Goal: Task Accomplishment & Management: Complete application form

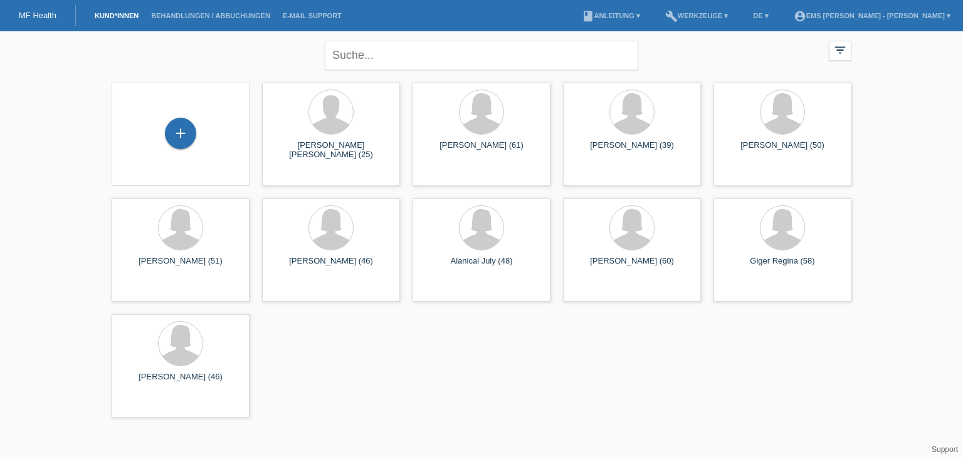
click at [180, 117] on div "+" at bounding box center [181, 134] width 138 height 103
click at [184, 125] on div "+" at bounding box center [180, 133] width 31 height 31
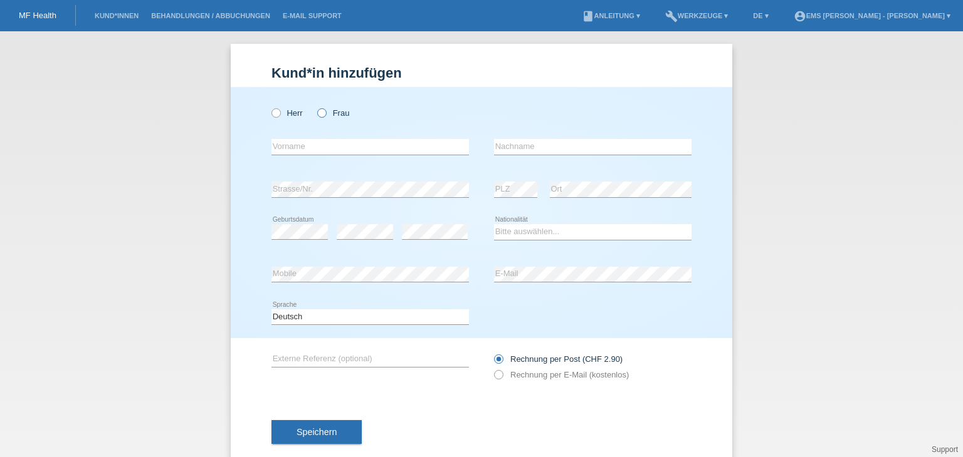
click at [315, 107] on icon at bounding box center [315, 107] width 0 height 0
click at [317, 114] on input "Frau" at bounding box center [321, 112] width 8 height 8
radio input "true"
drag, startPoint x: 316, startPoint y: 114, endPoint x: 286, endPoint y: 153, distance: 49.1
click at [286, 153] on div "Herr Frau error Vorname error" at bounding box center [481, 212] width 501 height 251
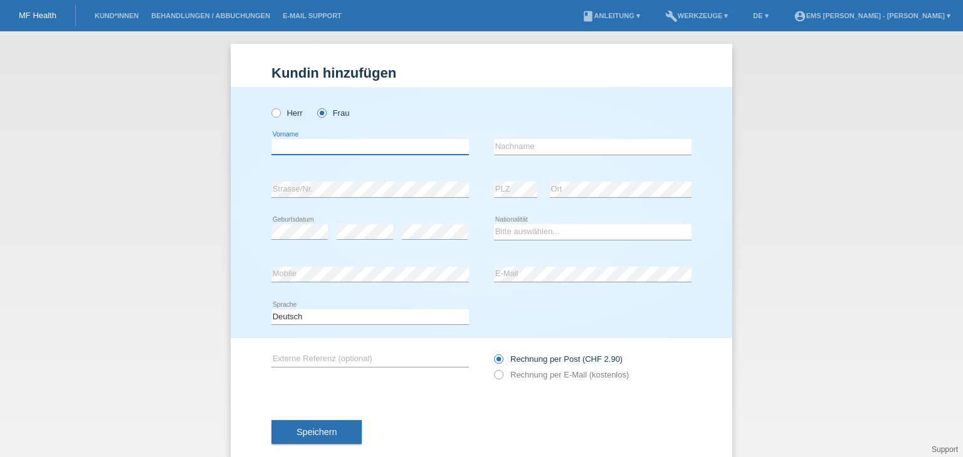
click at [286, 153] on input "text" at bounding box center [369, 147] width 197 height 16
type input "Lino Teich"
click at [501, 145] on input "text" at bounding box center [592, 147] width 197 height 16
type input "Joedina"
drag, startPoint x: 373, startPoint y: 377, endPoint x: 402, endPoint y: 287, distance: 94.1
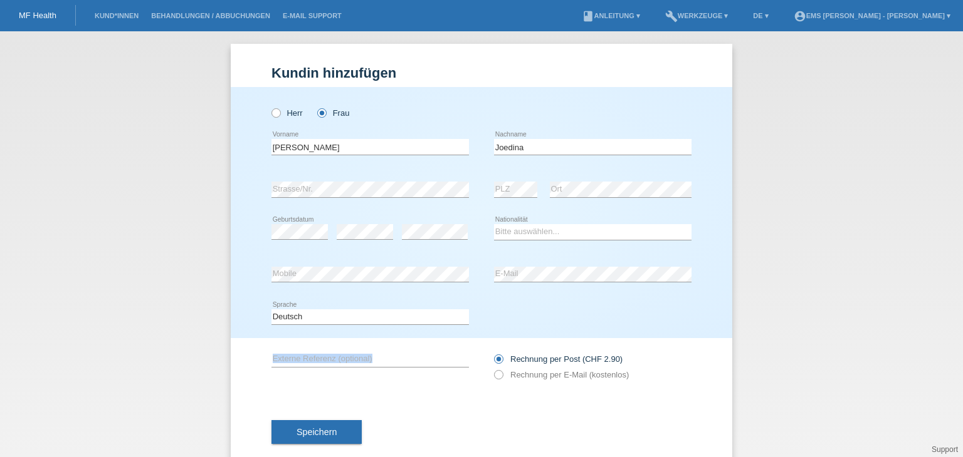
click at [402, 287] on form "Kund*in hinzufügen Kunde hinzufügen Kundin hinzufügen Herr Frau Lino Teich erro…" at bounding box center [481, 267] width 420 height 404
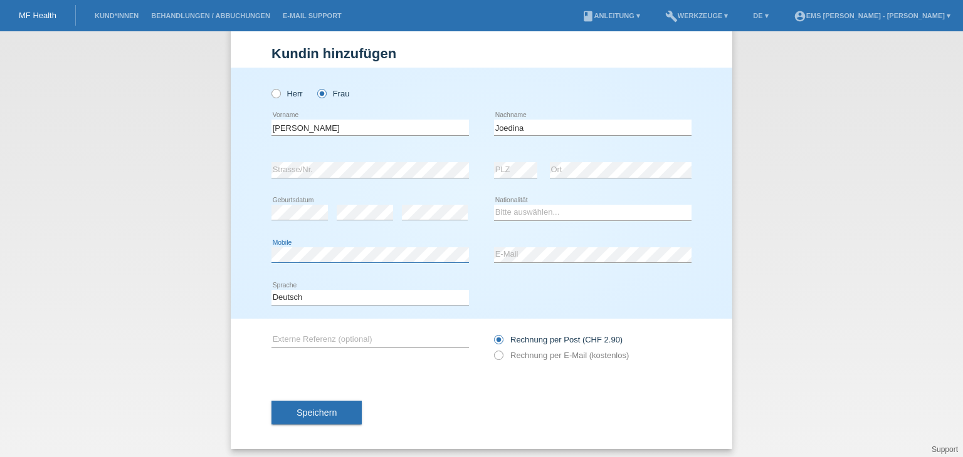
scroll to position [24, 0]
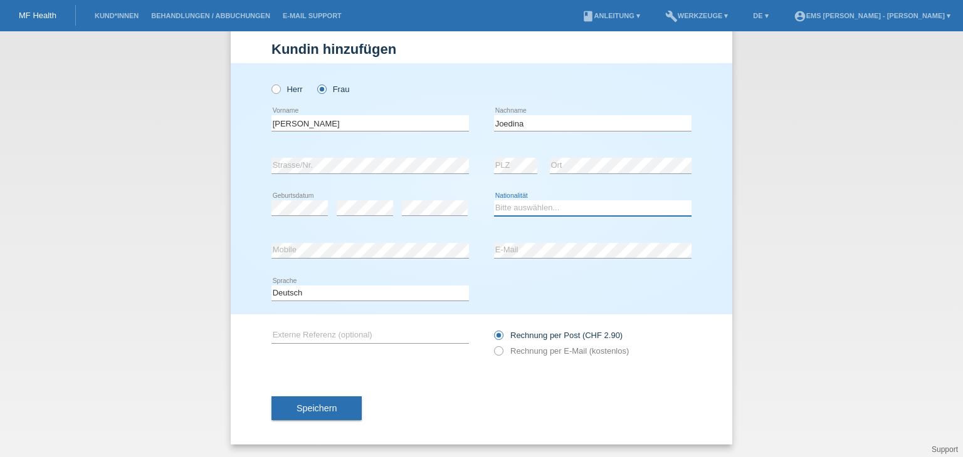
click at [511, 204] on select "Bitte auswählen... Schweiz Deutschland Liechtenstein Österreich ------------ Af…" at bounding box center [592, 208] width 197 height 15
click at [494, 201] on select "Bitte auswählen... Schweiz Deutschland Liechtenstein Österreich ------------ Af…" at bounding box center [592, 208] width 197 height 15
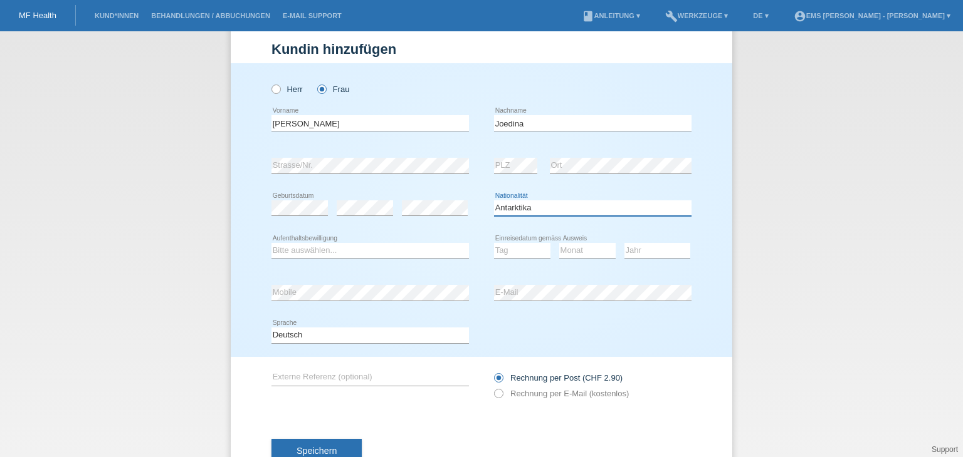
click at [586, 204] on select "Bitte auswählen... Schweiz Deutschland Liechtenstein Österreich ------------ Af…" at bounding box center [592, 208] width 197 height 15
select select "CH"
click at [494, 201] on select "Bitte auswählen... Schweiz Deutschland Liechtenstein Österreich ------------ Af…" at bounding box center [592, 208] width 197 height 15
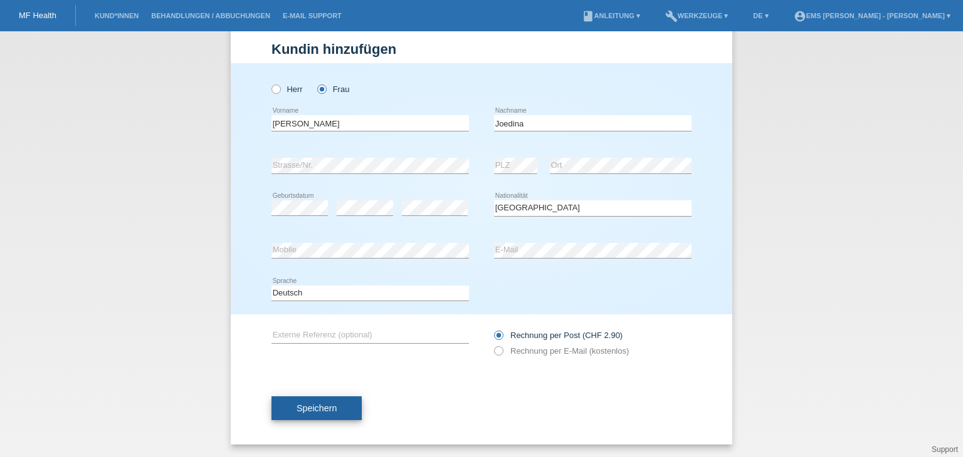
click at [317, 410] on span "Speichern" at bounding box center [316, 409] width 40 height 10
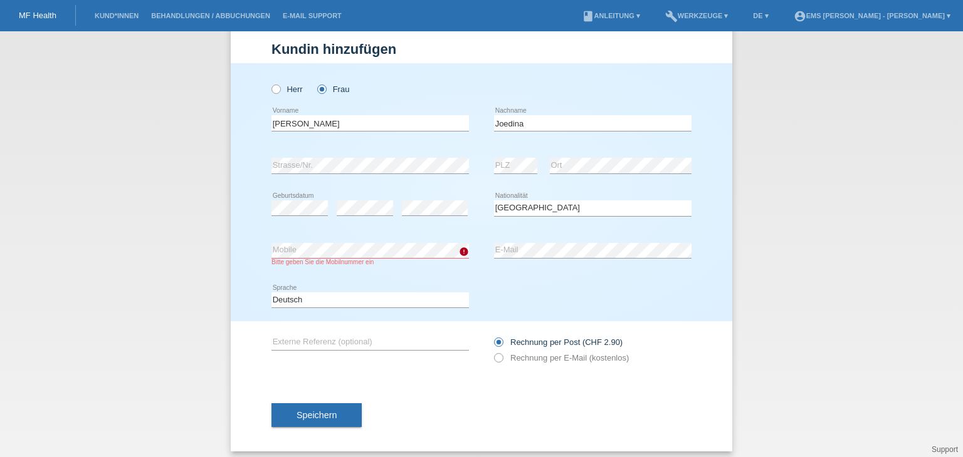
click at [394, 362] on div "error Externe Referenz (optional)" at bounding box center [369, 342] width 197 height 43
click at [399, 368] on div "error Externe Referenz (optional) Rechnung per Post (CHF 2.90)" at bounding box center [481, 350] width 420 height 58
click at [315, 416] on span "Speichern" at bounding box center [316, 415] width 40 height 10
click at [313, 419] on span "Speichern" at bounding box center [316, 415] width 40 height 10
click at [306, 418] on span "Speichern" at bounding box center [316, 415] width 40 height 10
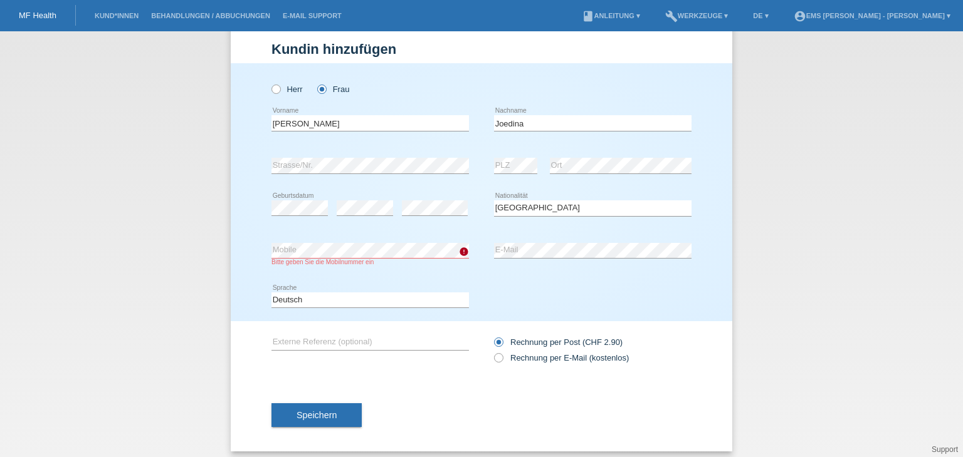
click at [310, 412] on span "Speichern" at bounding box center [316, 415] width 40 height 10
drag, startPoint x: 310, startPoint y: 412, endPoint x: 421, endPoint y: 415, distance: 111.6
click at [421, 415] on div "Speichern" at bounding box center [481, 415] width 420 height 73
click at [462, 256] on div "error" at bounding box center [464, 253] width 10 height 12
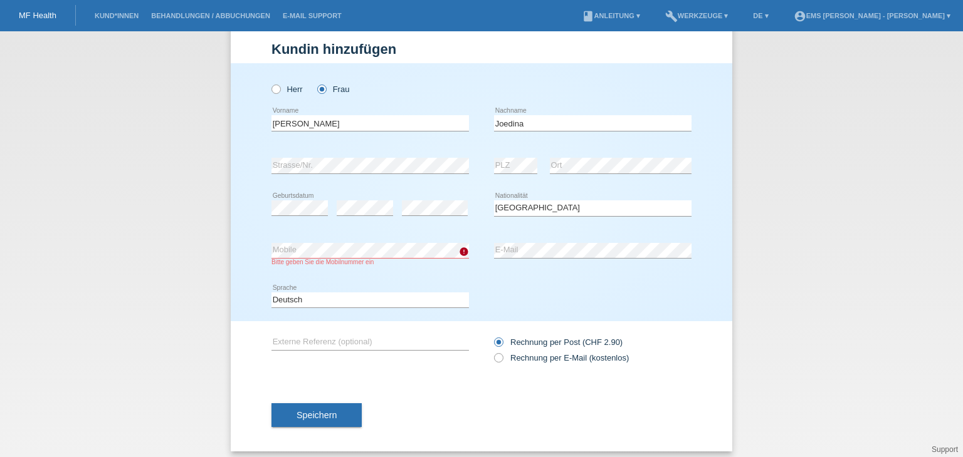
click at [459, 254] on icon "error" at bounding box center [464, 252] width 10 height 10
click at [459, 251] on icon "error" at bounding box center [464, 252] width 10 height 10
click at [459, 254] on icon "error" at bounding box center [464, 252] width 10 height 10
click at [320, 417] on span "Speichern" at bounding box center [316, 415] width 40 height 10
click at [459, 251] on icon "error" at bounding box center [464, 252] width 10 height 10
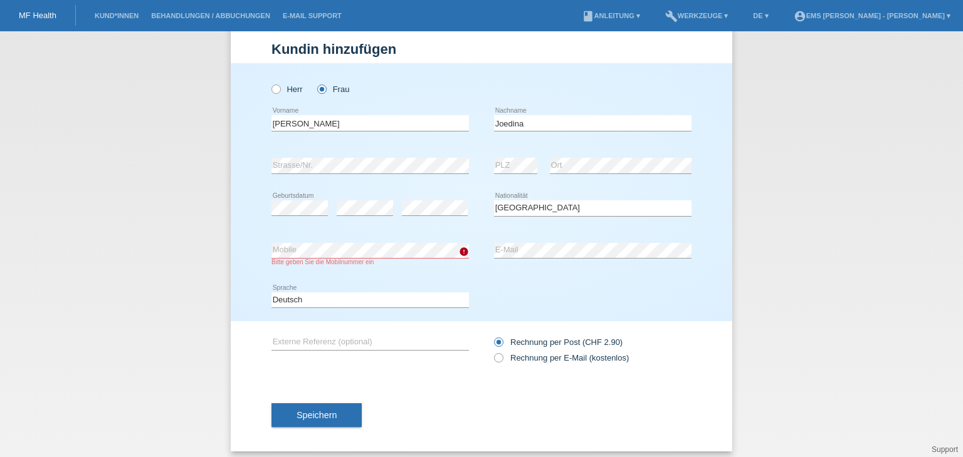
click at [330, 261] on div "Bitte geben Sie die Mobilnummer ein" at bounding box center [369, 262] width 197 height 7
click at [459, 249] on icon "error" at bounding box center [464, 252] width 10 height 10
click at [459, 254] on icon "error" at bounding box center [464, 252] width 10 height 10
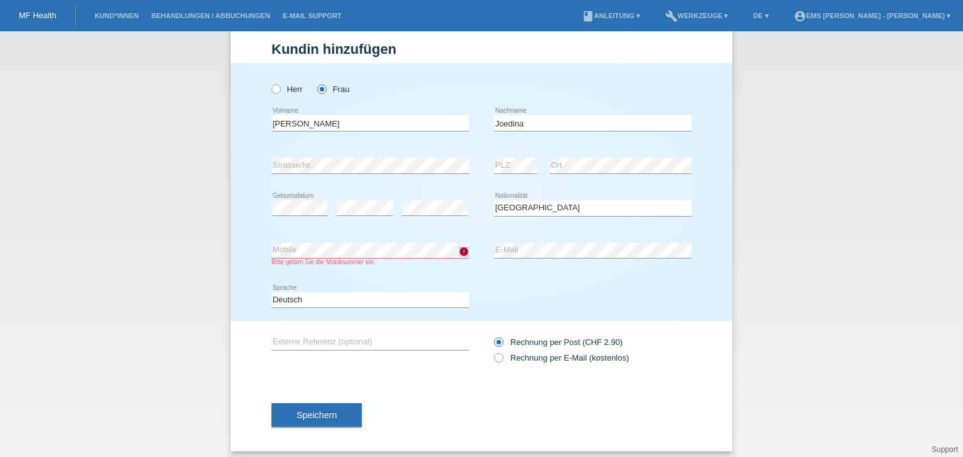
click at [459, 254] on icon "error" at bounding box center [464, 252] width 10 height 10
click at [459, 250] on icon "error" at bounding box center [464, 252] width 10 height 10
drag, startPoint x: 316, startPoint y: 417, endPoint x: 380, endPoint y: 314, distance: 121.0
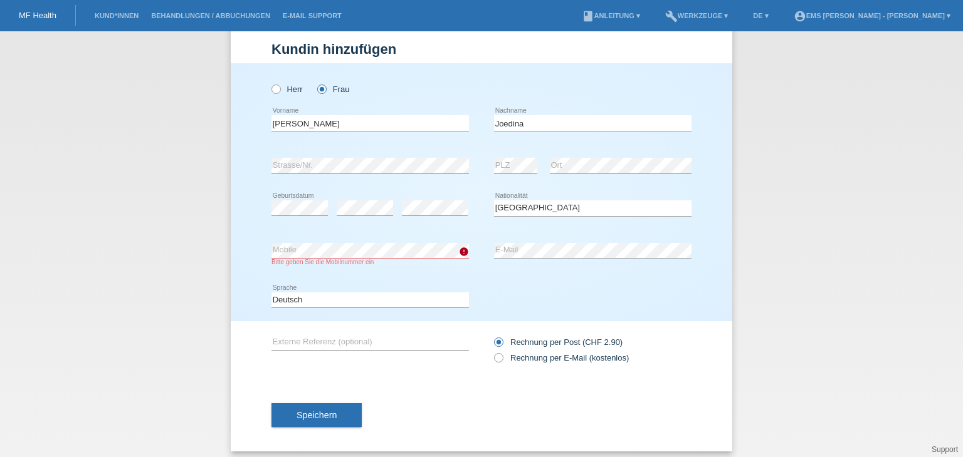
click at [380, 314] on form "Kund*in hinzufügen Kunde hinzufügen Kundin hinzufügen Herr Frau Lino Teich erro…" at bounding box center [481, 246] width 420 height 410
click at [323, 412] on span "Speichern" at bounding box center [316, 415] width 40 height 10
click at [325, 414] on span "Speichern" at bounding box center [316, 415] width 40 height 10
click at [316, 412] on span "Speichern" at bounding box center [316, 415] width 40 height 10
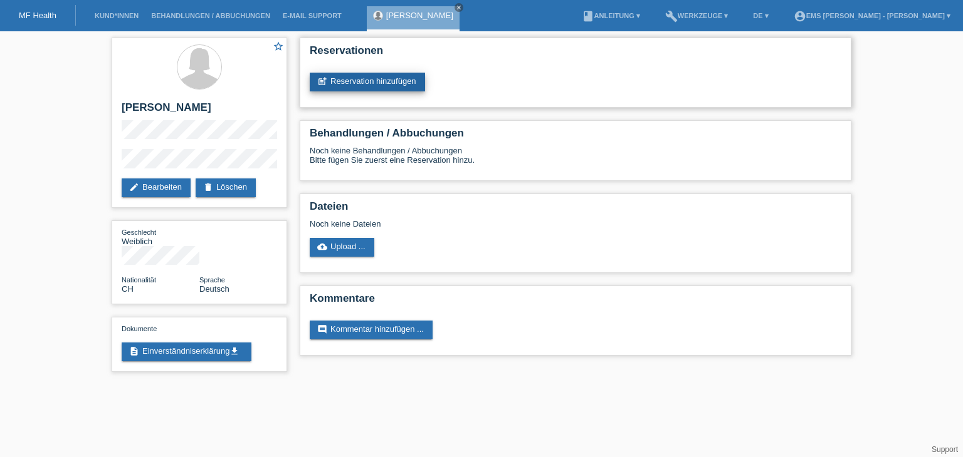
click at [400, 78] on link "post_add Reservation hinzufügen" at bounding box center [367, 82] width 115 height 19
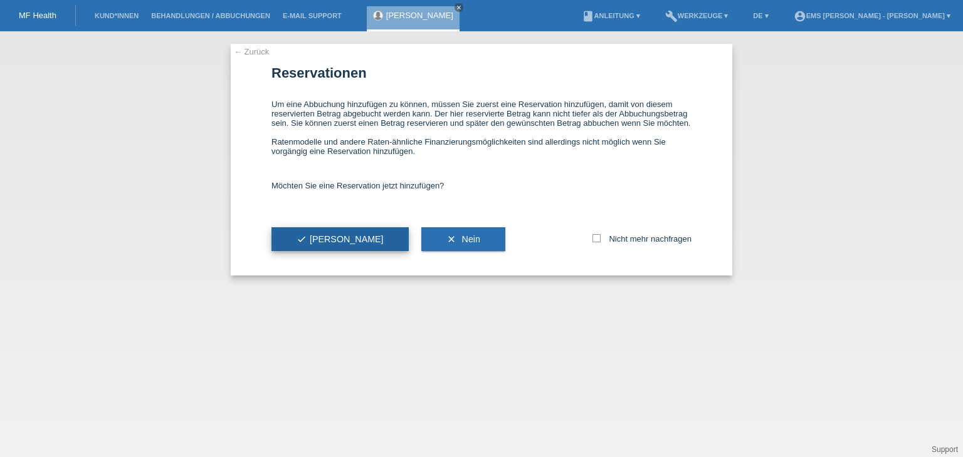
click at [318, 236] on span "check Ja" at bounding box center [339, 239] width 87 height 10
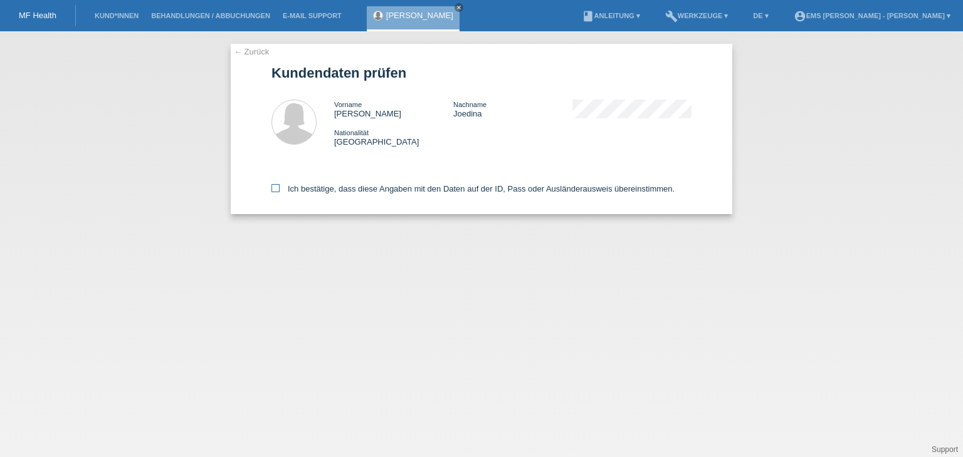
click at [274, 184] on icon at bounding box center [275, 188] width 8 height 8
click at [274, 184] on input "Ich bestätige, dass diese Angaben mit den Daten auf der ID, Pass oder Ausländer…" at bounding box center [275, 188] width 8 height 8
checkbox input "true"
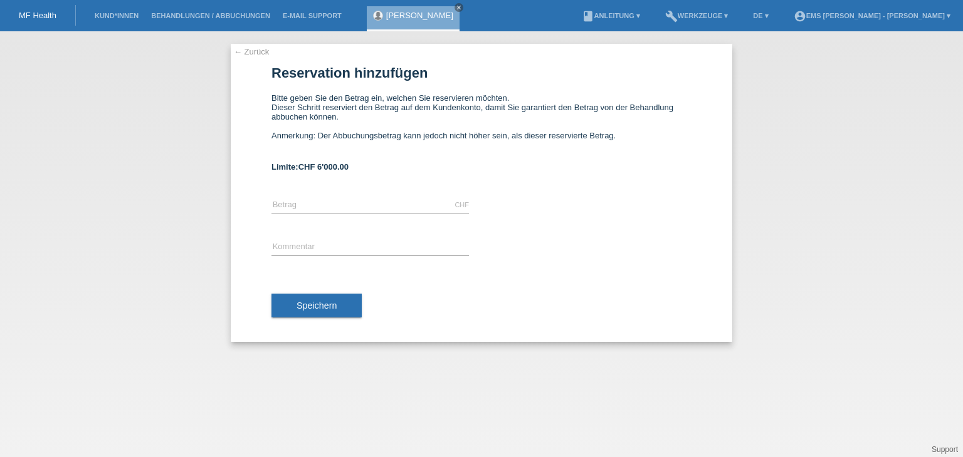
click at [254, 53] on link "← Zurück" at bounding box center [251, 51] width 35 height 9
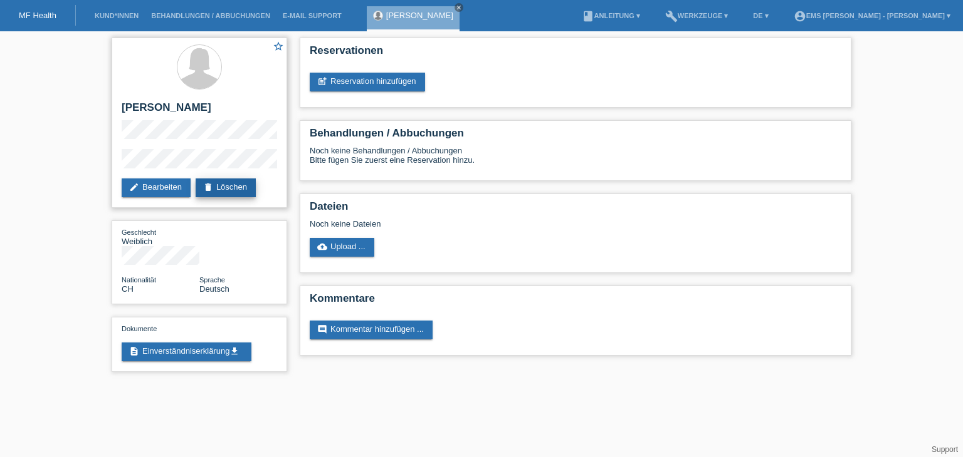
click at [241, 185] on link "delete Löschen" at bounding box center [226, 188] width 60 height 19
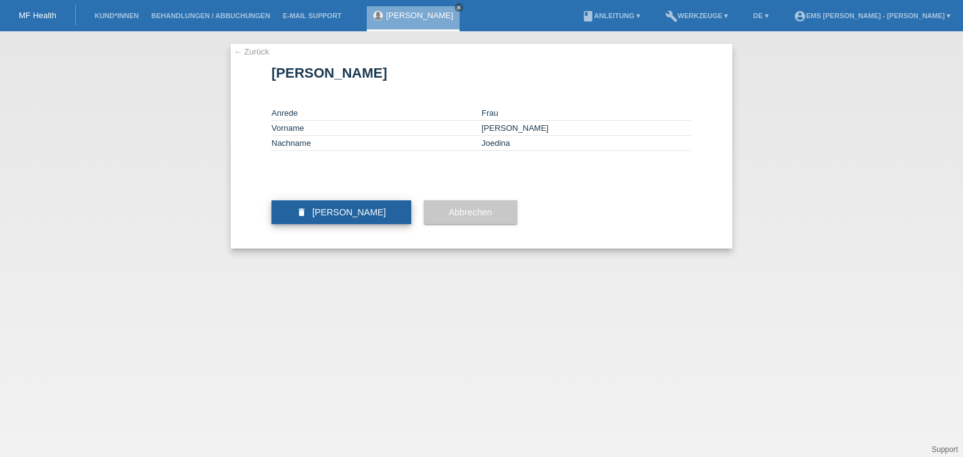
click at [342, 217] on span "[PERSON_NAME]" at bounding box center [349, 212] width 74 height 10
